Goal: Navigation & Orientation: Find specific page/section

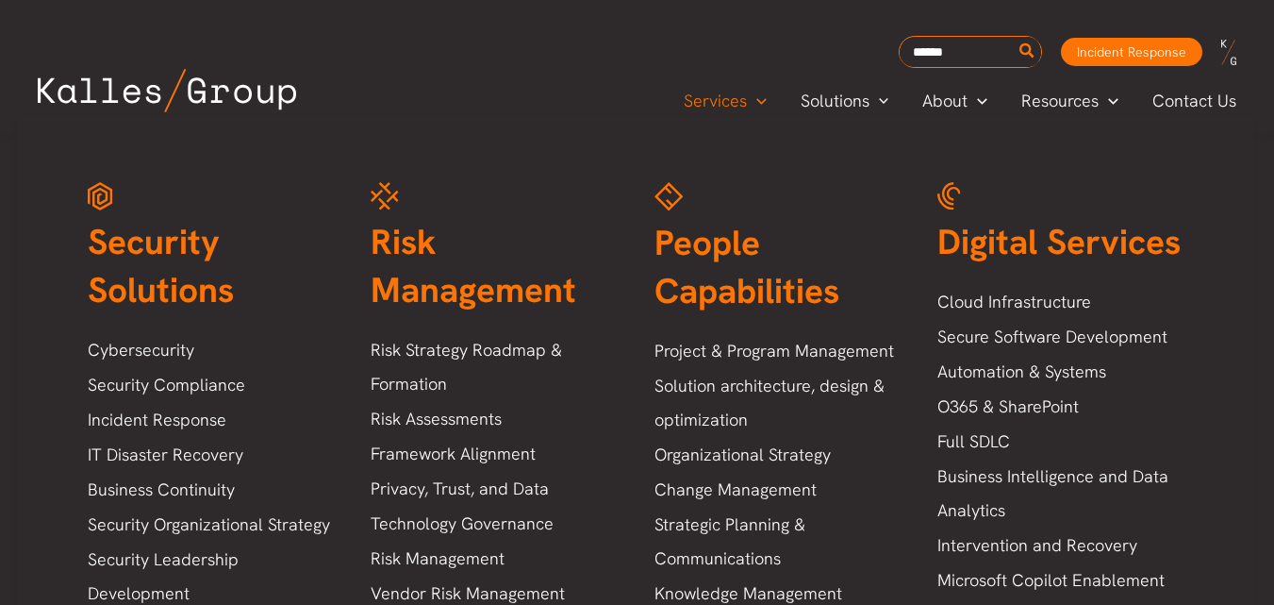
scroll to position [1497, 0]
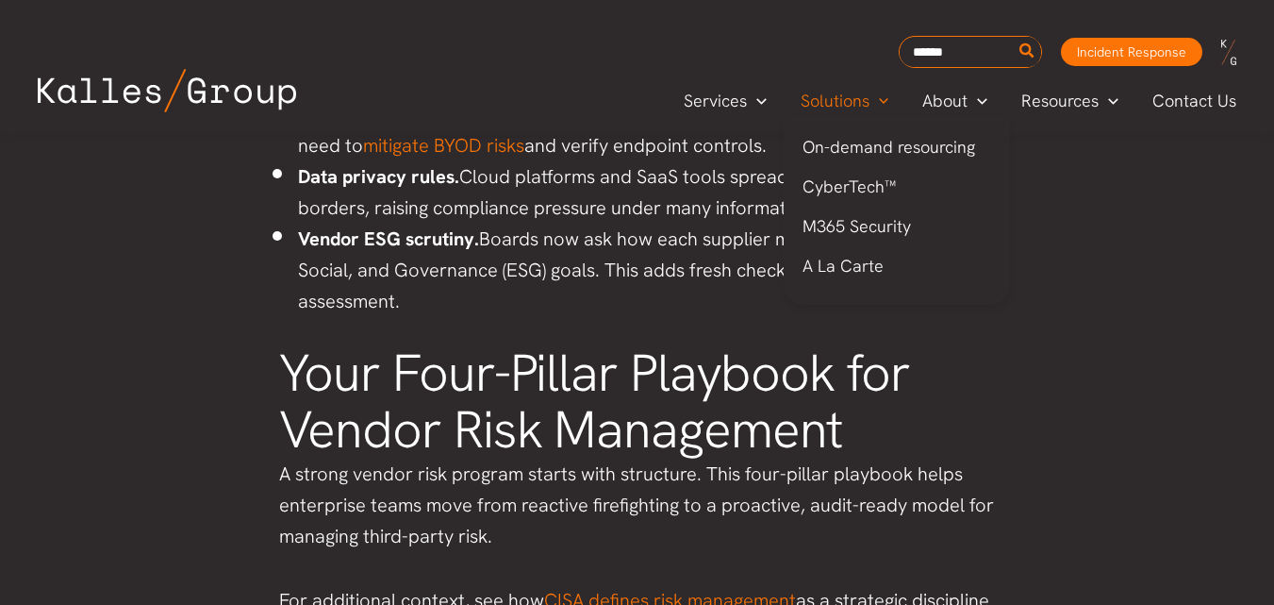
click at [829, 104] on span "Solutions" at bounding box center [835, 101] width 69 height 28
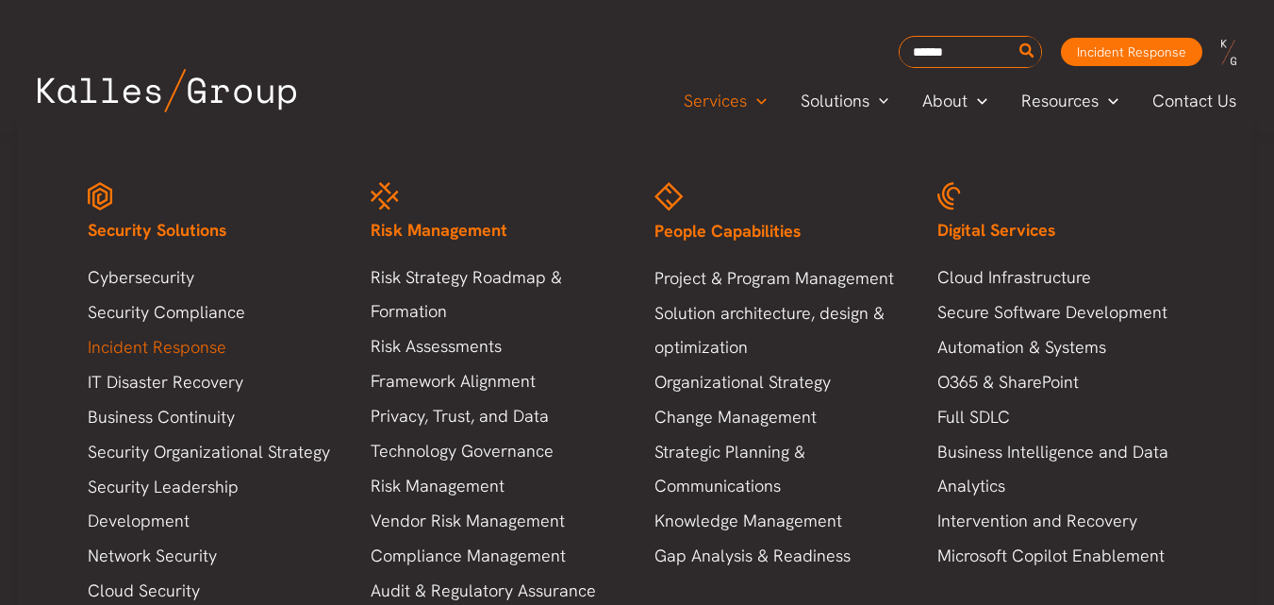
scroll to position [189, 0]
click at [428, 524] on link "Vendor Risk Management" at bounding box center [493, 521] width 245 height 34
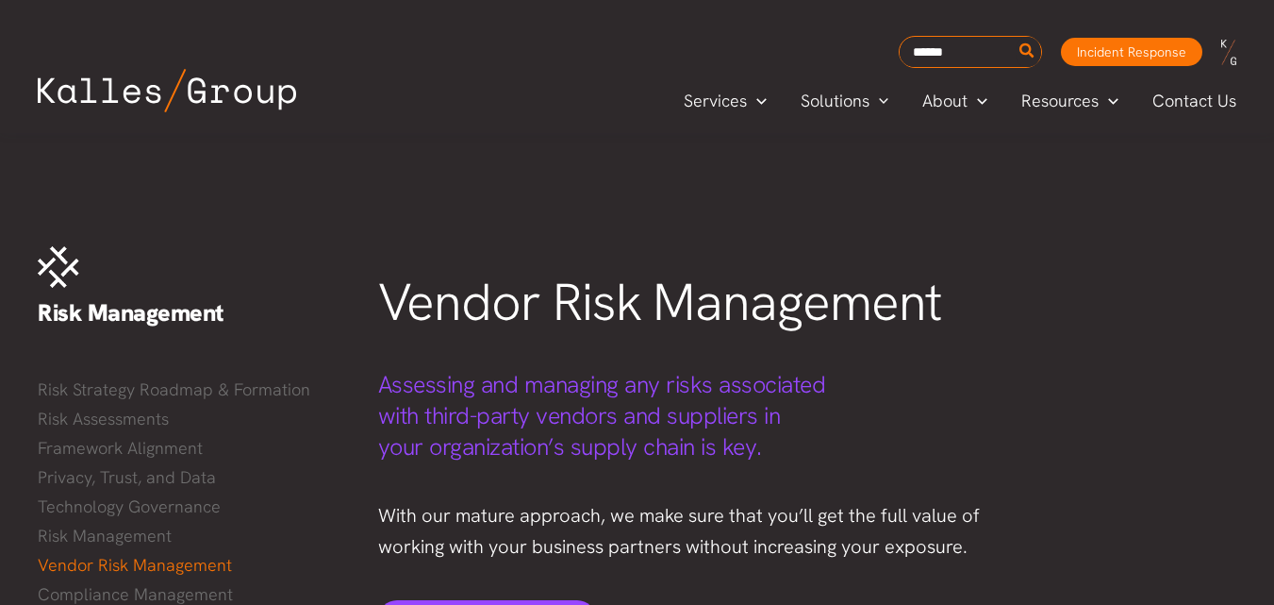
scroll to position [708, 0]
